Goal: Task Accomplishment & Management: Manage account settings

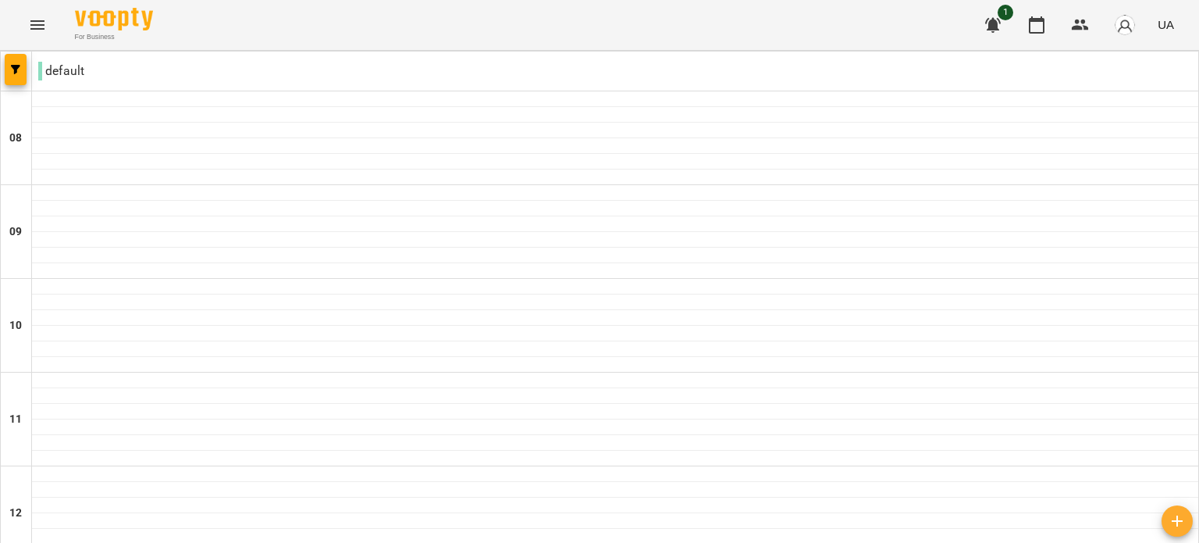
scroll to position [839, 0]
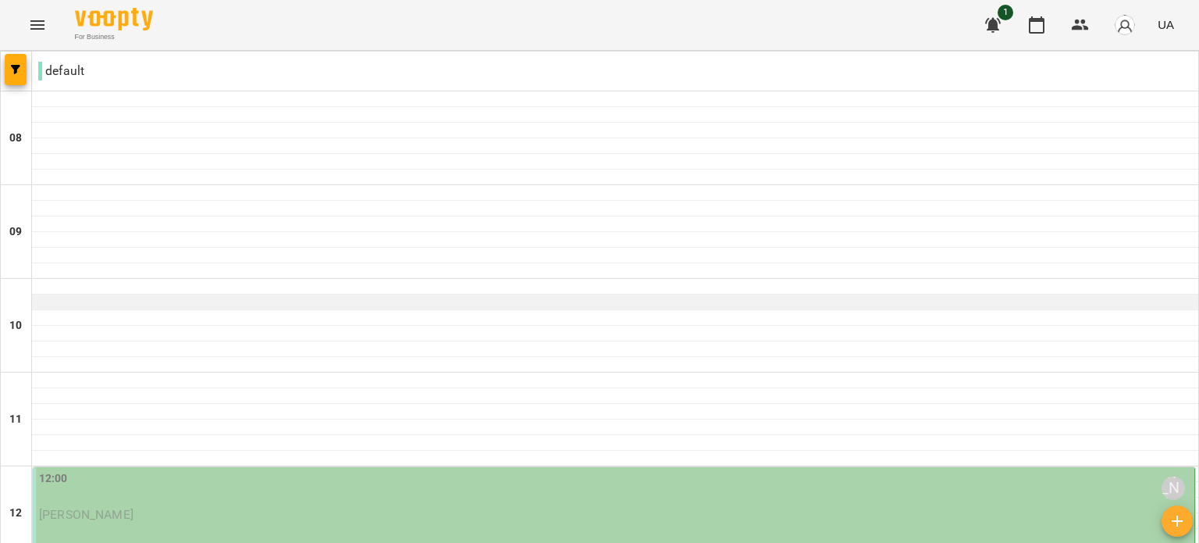
scroll to position [230, 0]
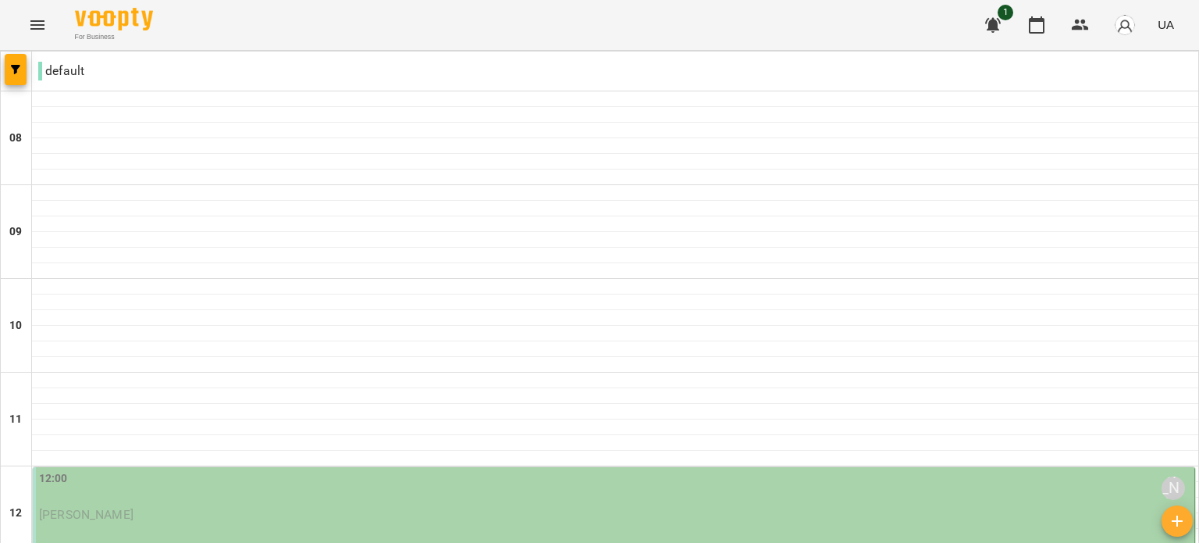
click at [252, 507] on div "[PERSON_NAME]" at bounding box center [615, 514] width 1152 height 14
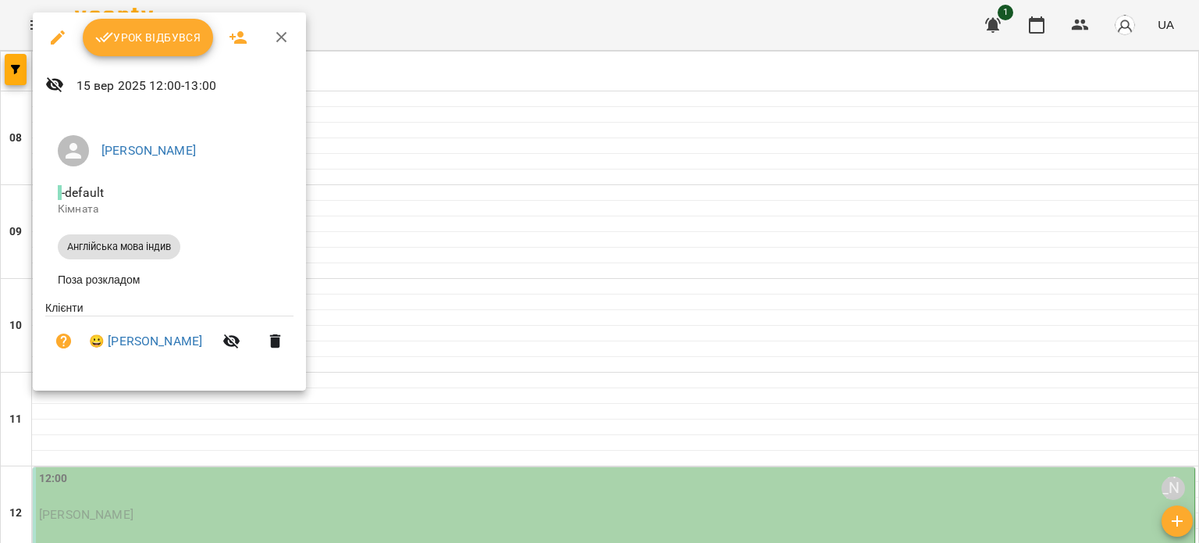
click at [143, 46] on span "Урок відбувся" at bounding box center [148, 37] width 106 height 19
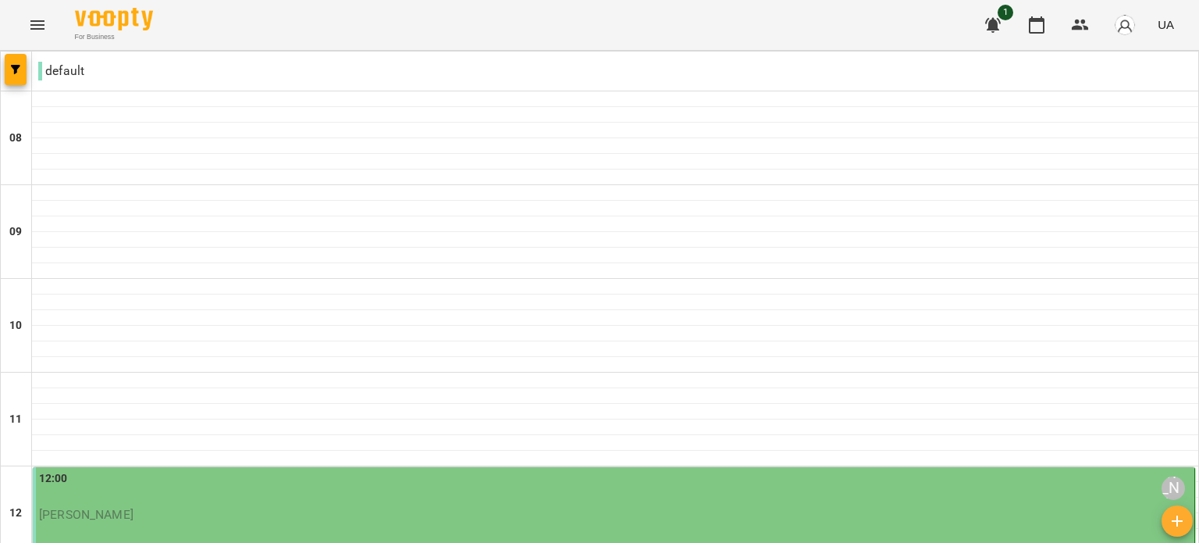
scroll to position [913, 0]
drag, startPoint x: 244, startPoint y: 272, endPoint x: 200, endPoint y: 257, distance: 46.2
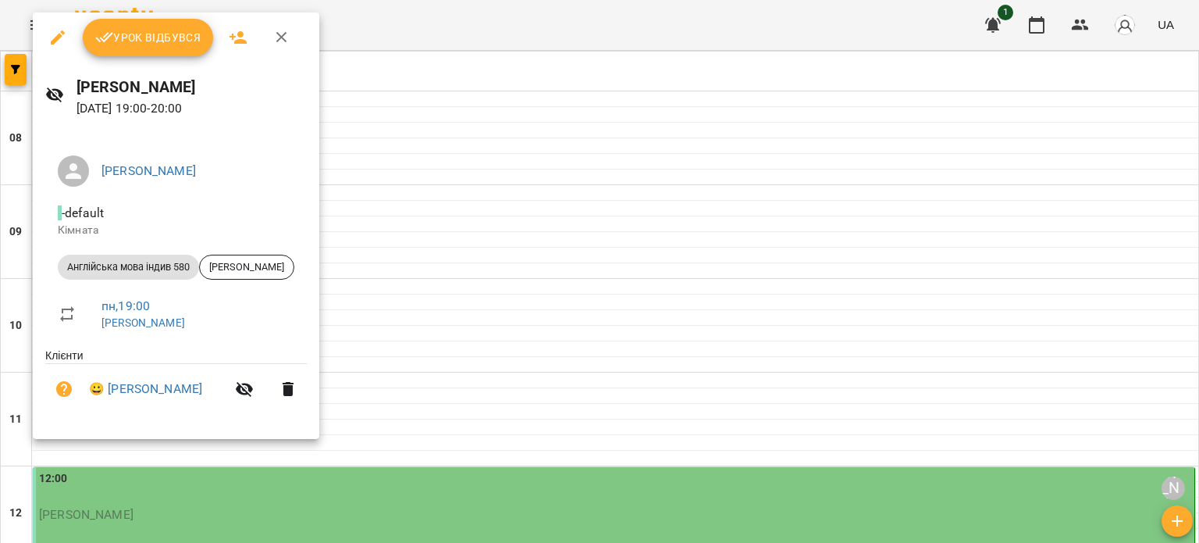
click at [149, 41] on span "Урок відбувся" at bounding box center [148, 37] width 106 height 19
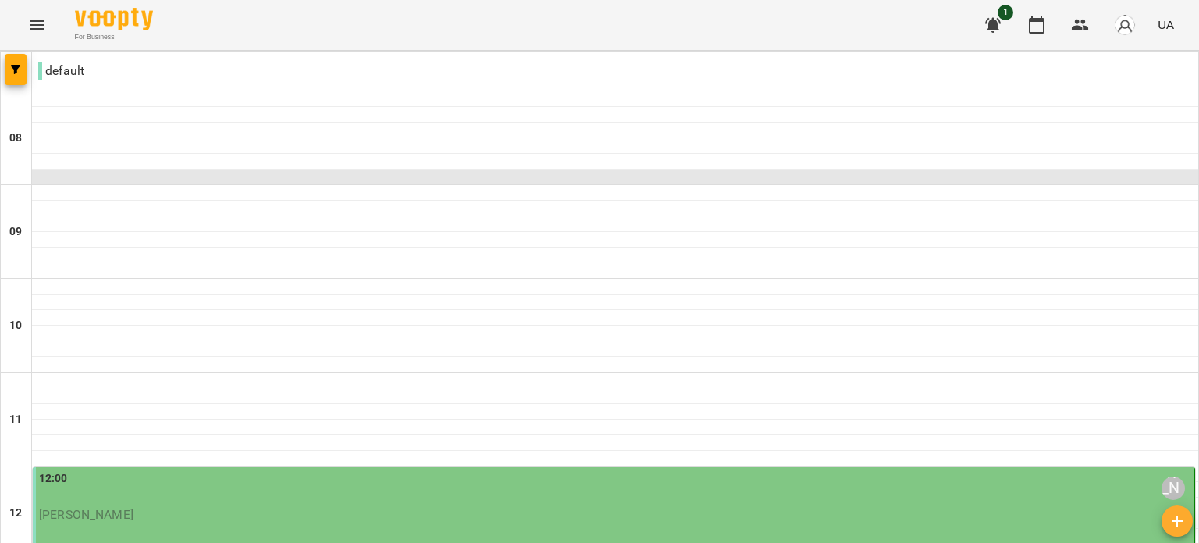
scroll to position [910, 0]
